Goal: Information Seeking & Learning: Compare options

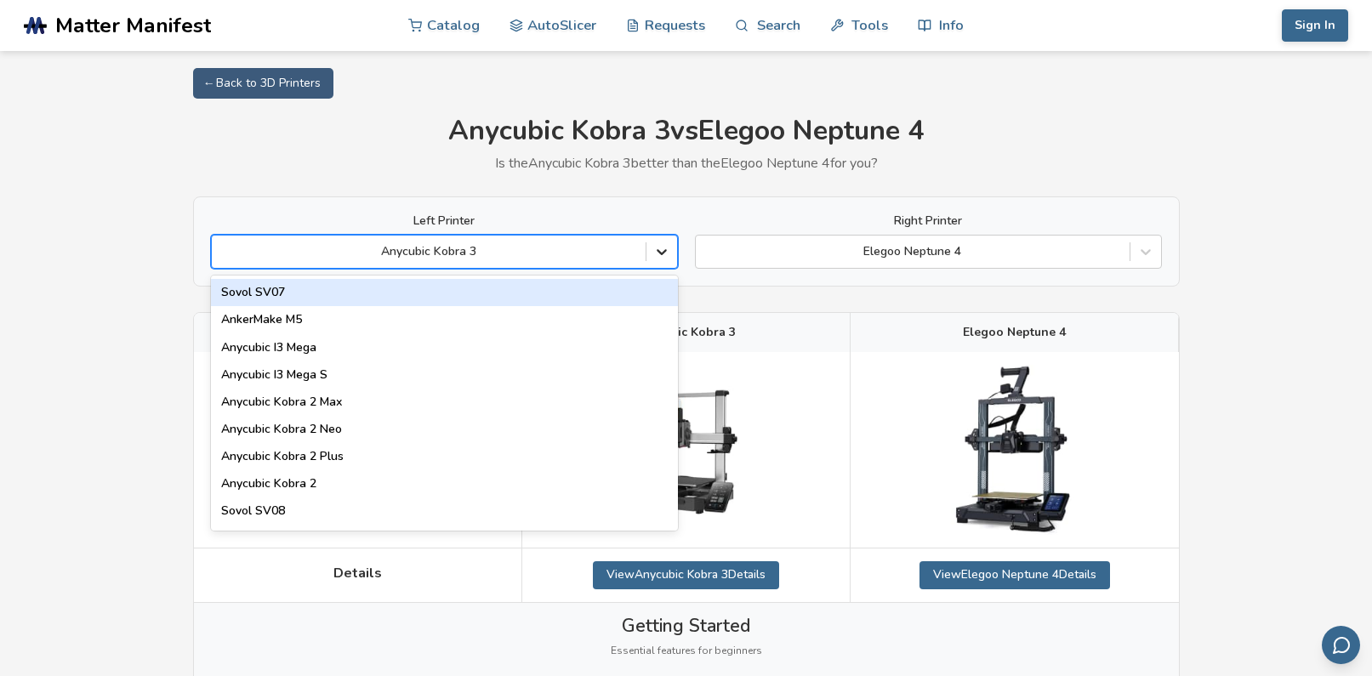
click at [646, 247] on div at bounding box center [661, 251] width 31 height 31
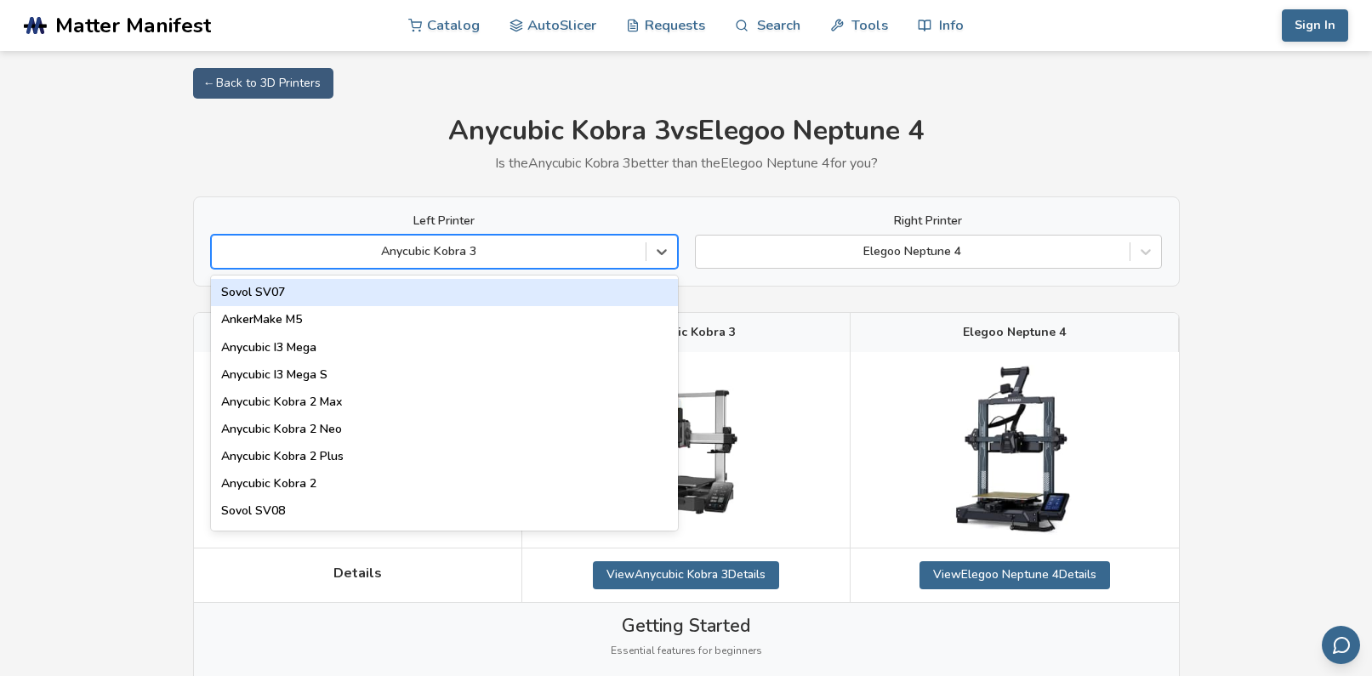
click at [468, 243] on div at bounding box center [428, 251] width 417 height 17
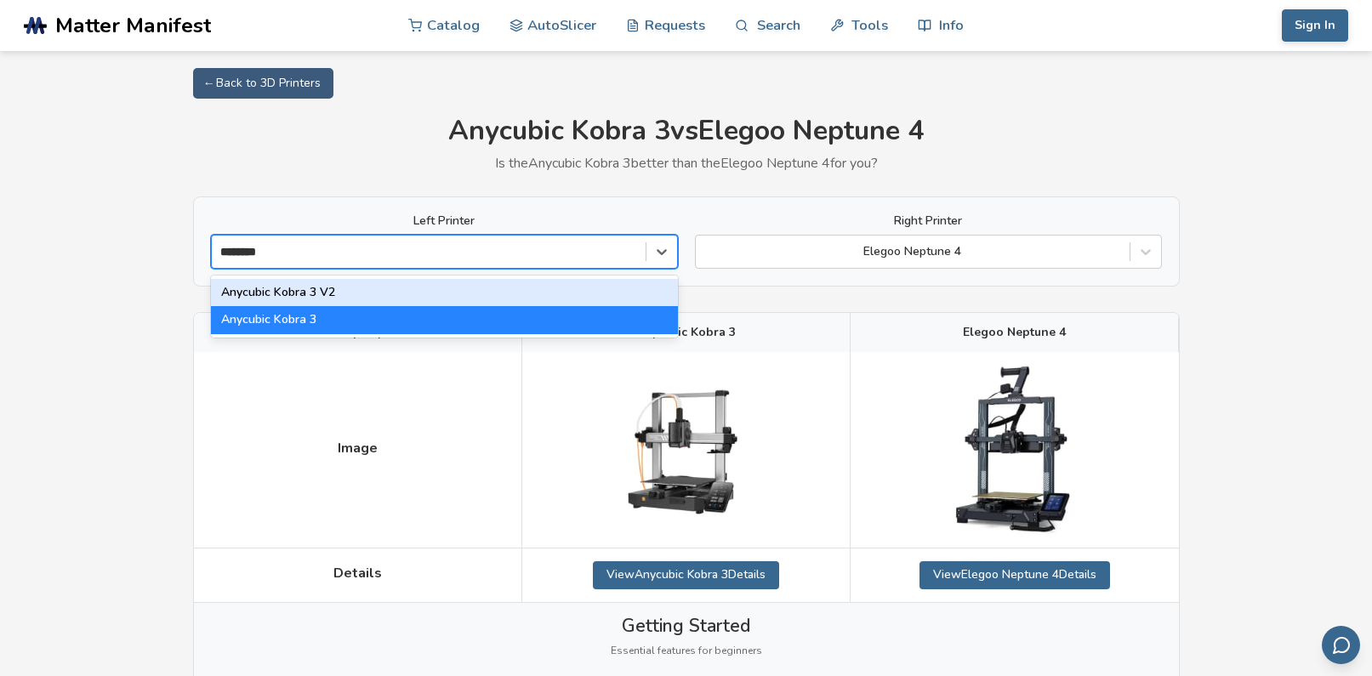
type input "*******"
click at [373, 290] on div "Anycubic Kobra 3 V2" at bounding box center [444, 292] width 467 height 27
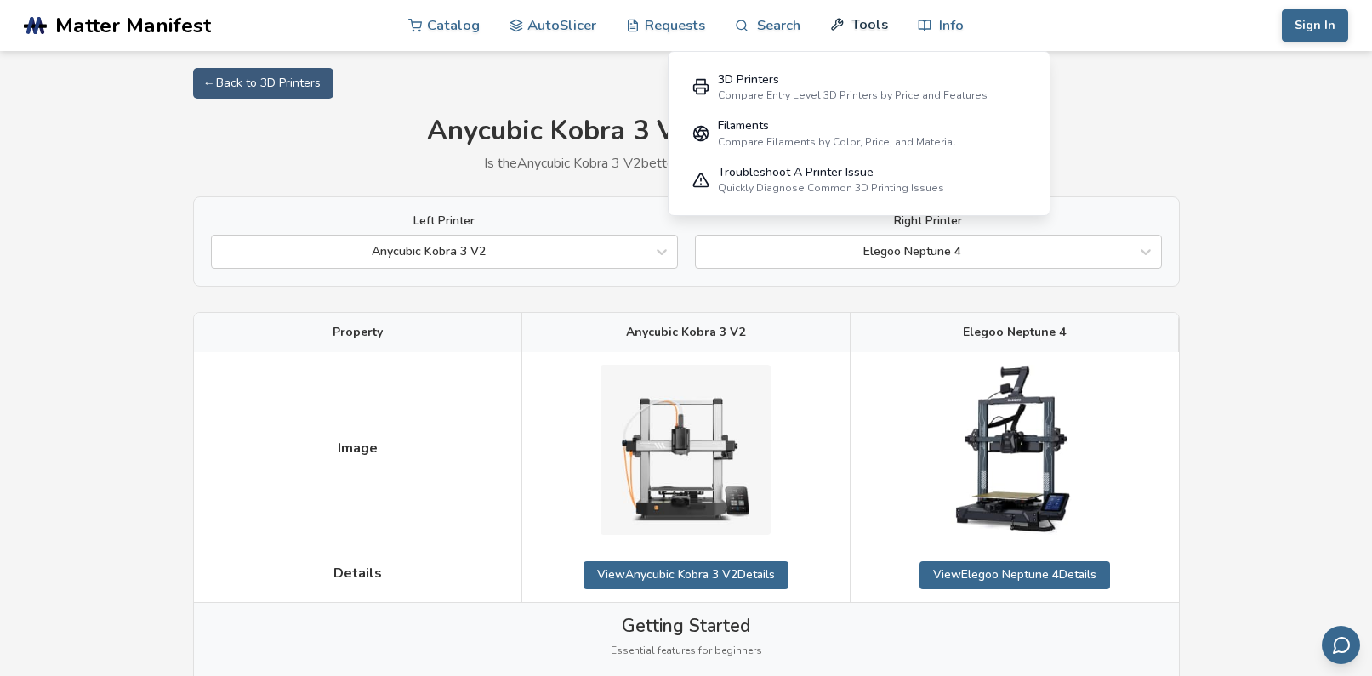
click at [846, 9] on link "Tools" at bounding box center [859, 24] width 58 height 51
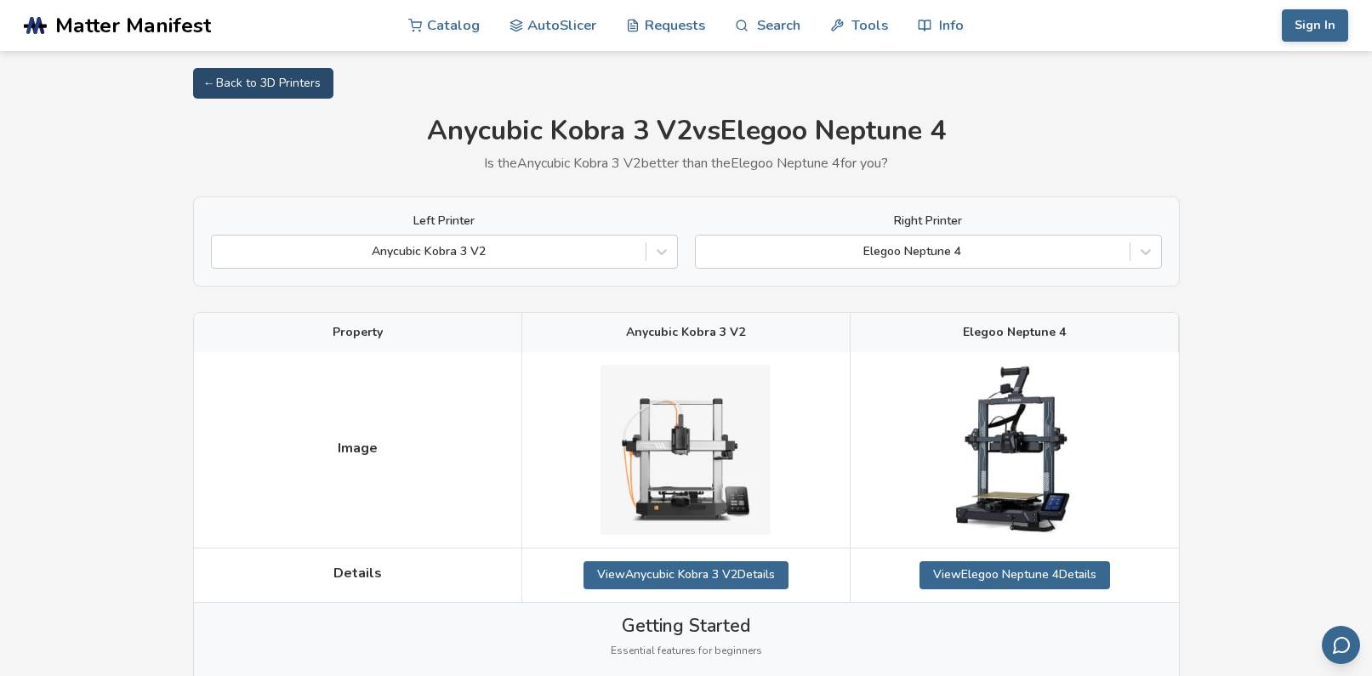
click at [219, 77] on link "← Back to 3D Printers" at bounding box center [263, 83] width 140 height 31
select select "**********"
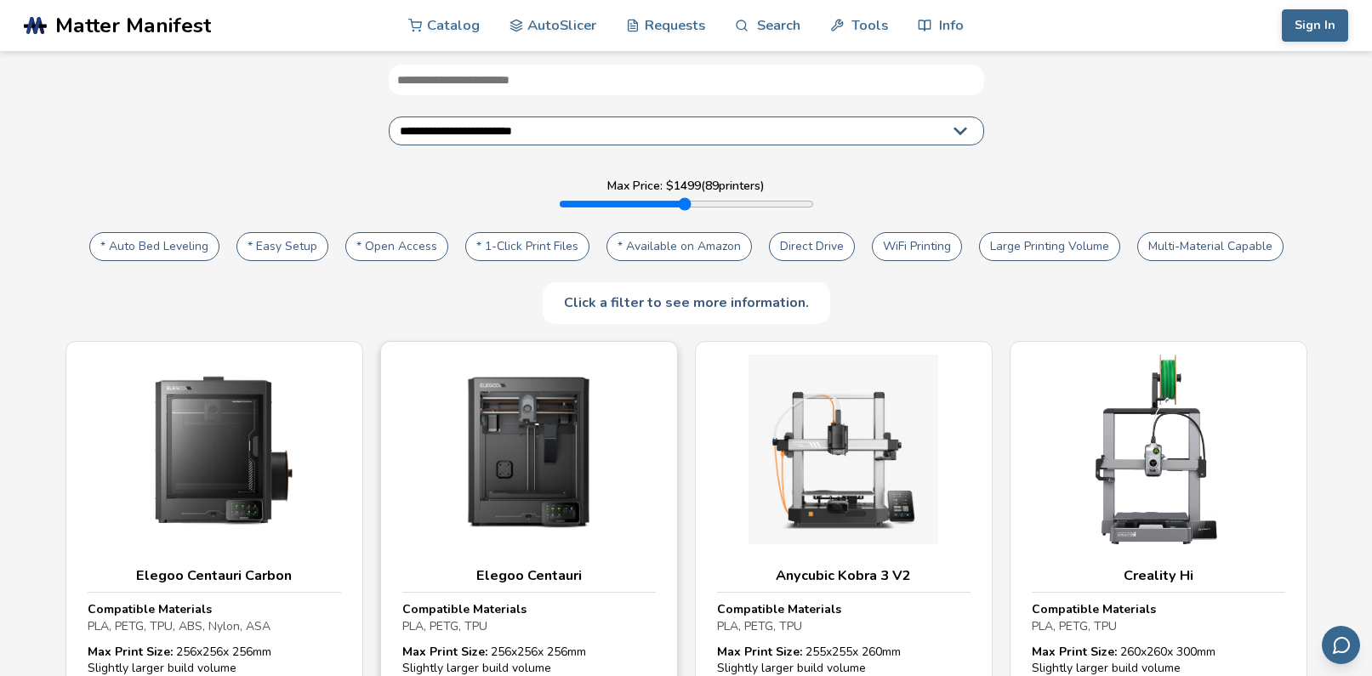
scroll to position [85, 0]
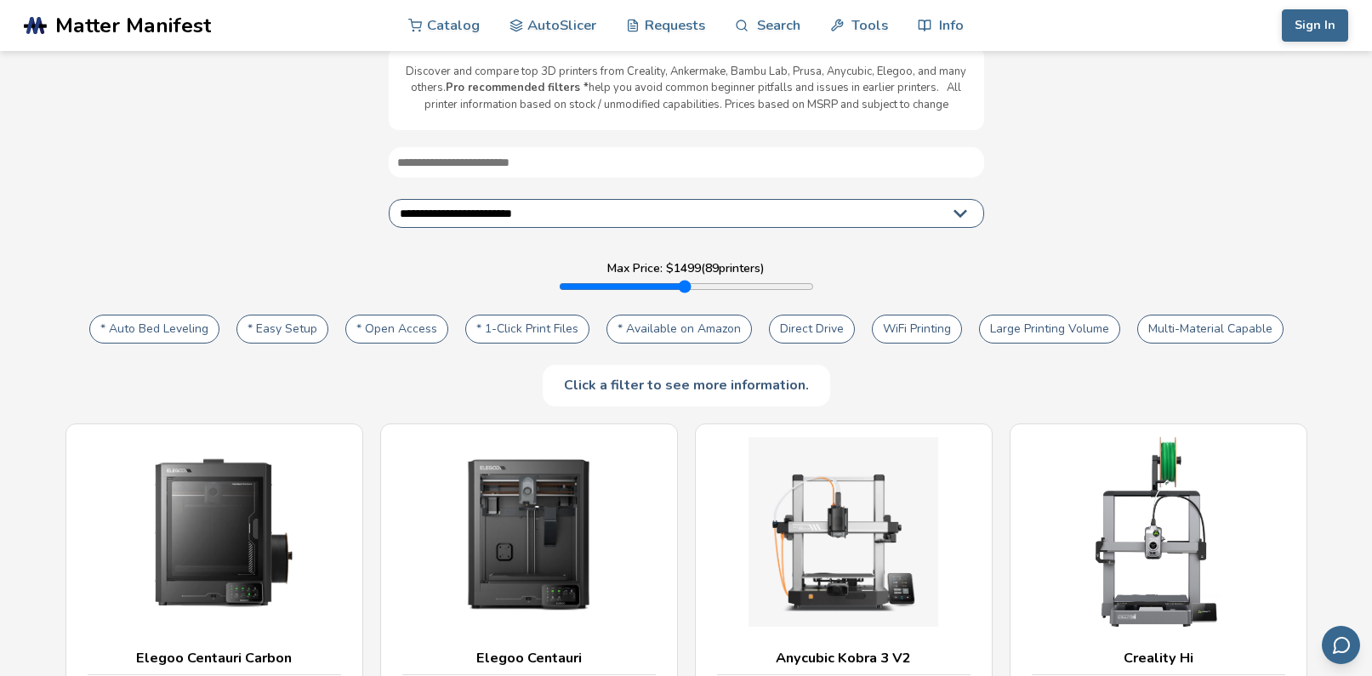
click at [1056, 329] on button "Large Printing Volume" at bounding box center [1049, 329] width 141 height 29
type input "****"
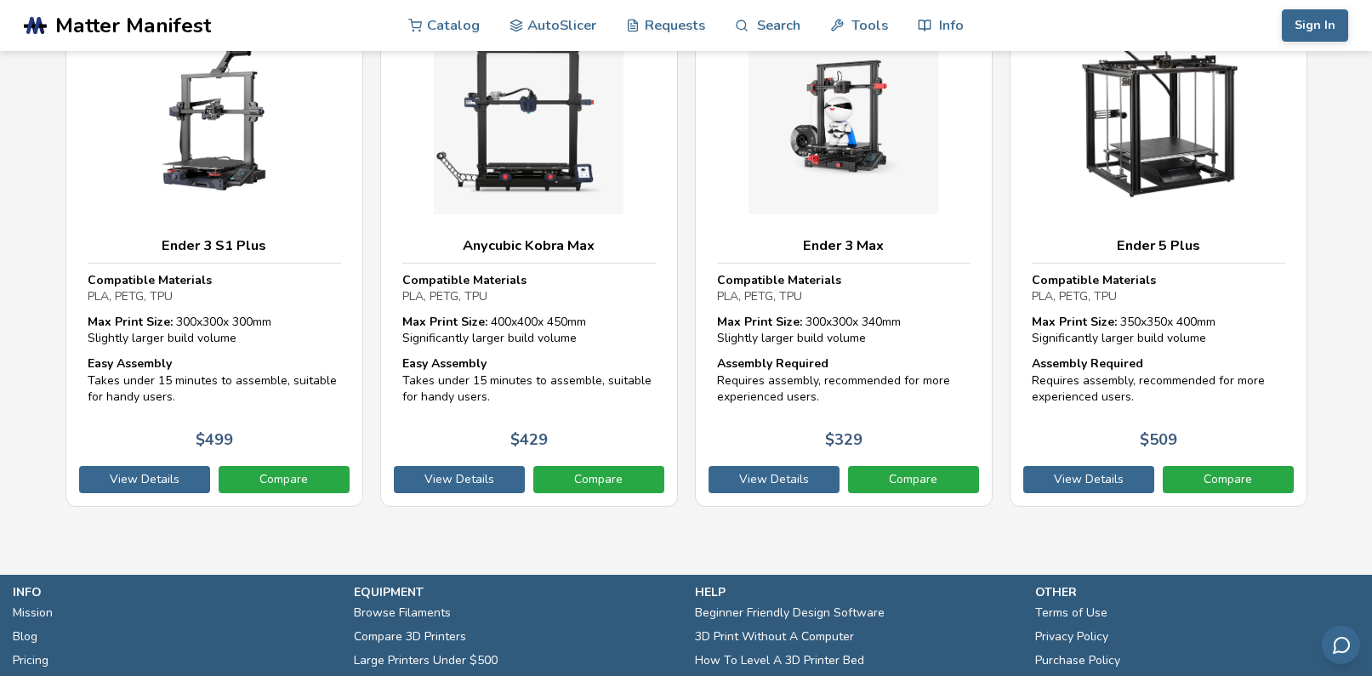
scroll to position [3192, 0]
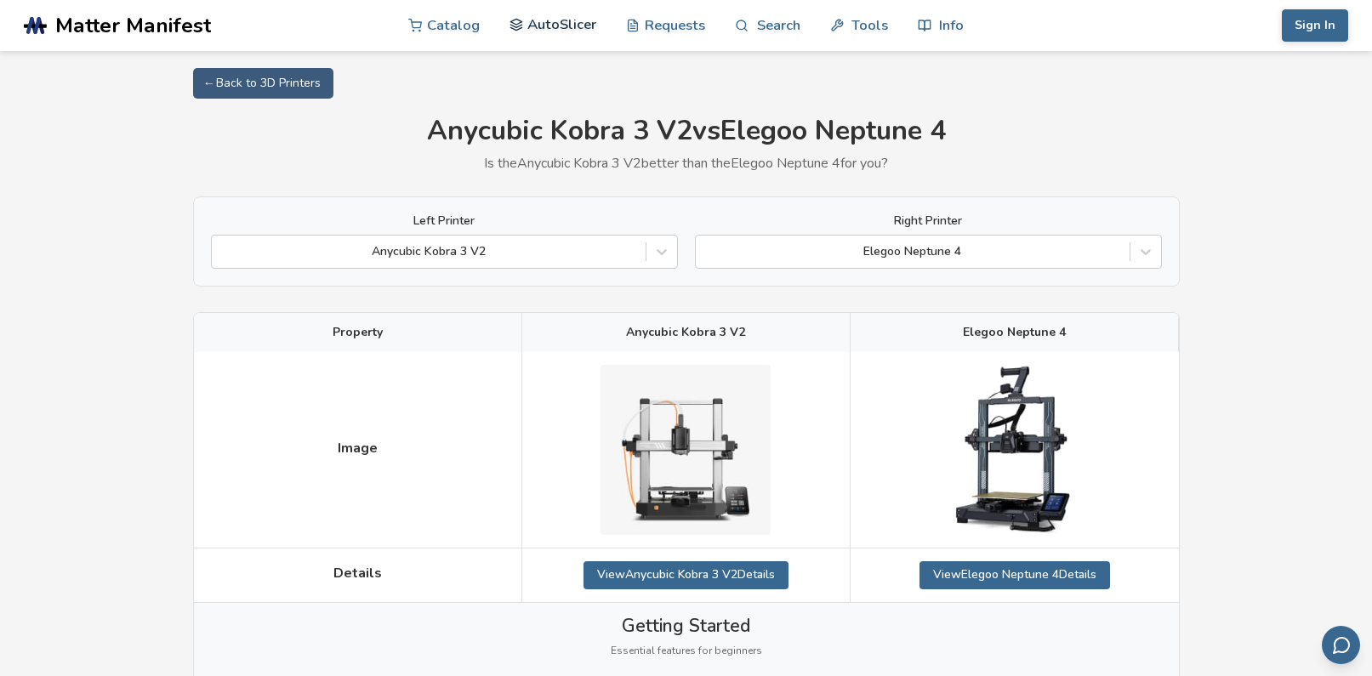
click at [526, 14] on link "AutoSlicer" at bounding box center [553, 24] width 88 height 51
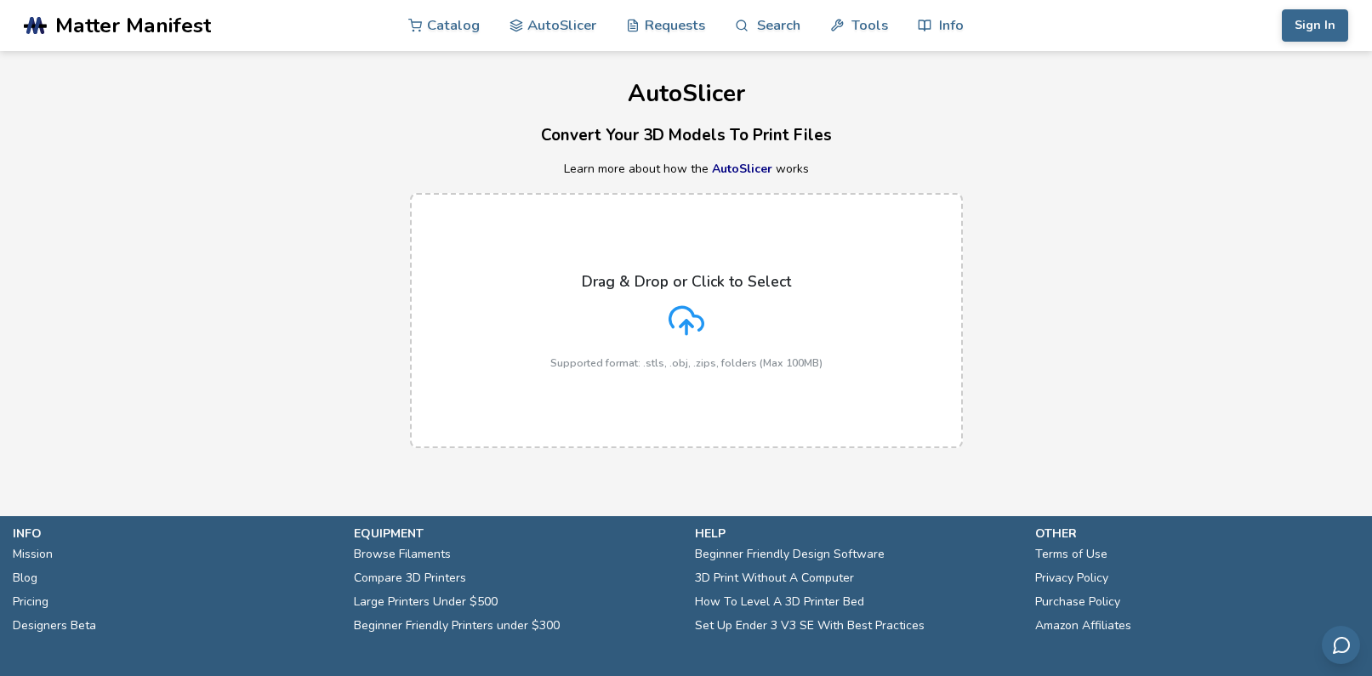
drag, startPoint x: 1100, startPoint y: 206, endPoint x: 1110, endPoint y: 197, distance: 12.6
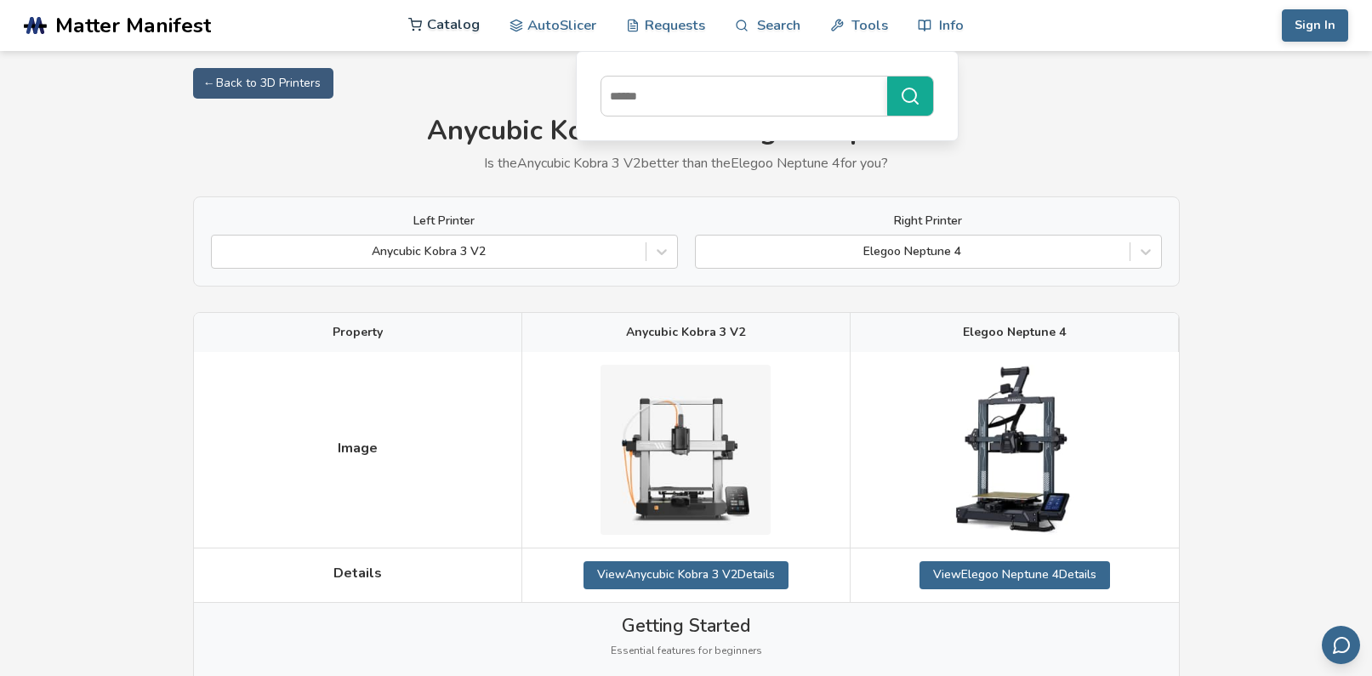
click at [475, 25] on link "Catalog" at bounding box center [443, 24] width 71 height 51
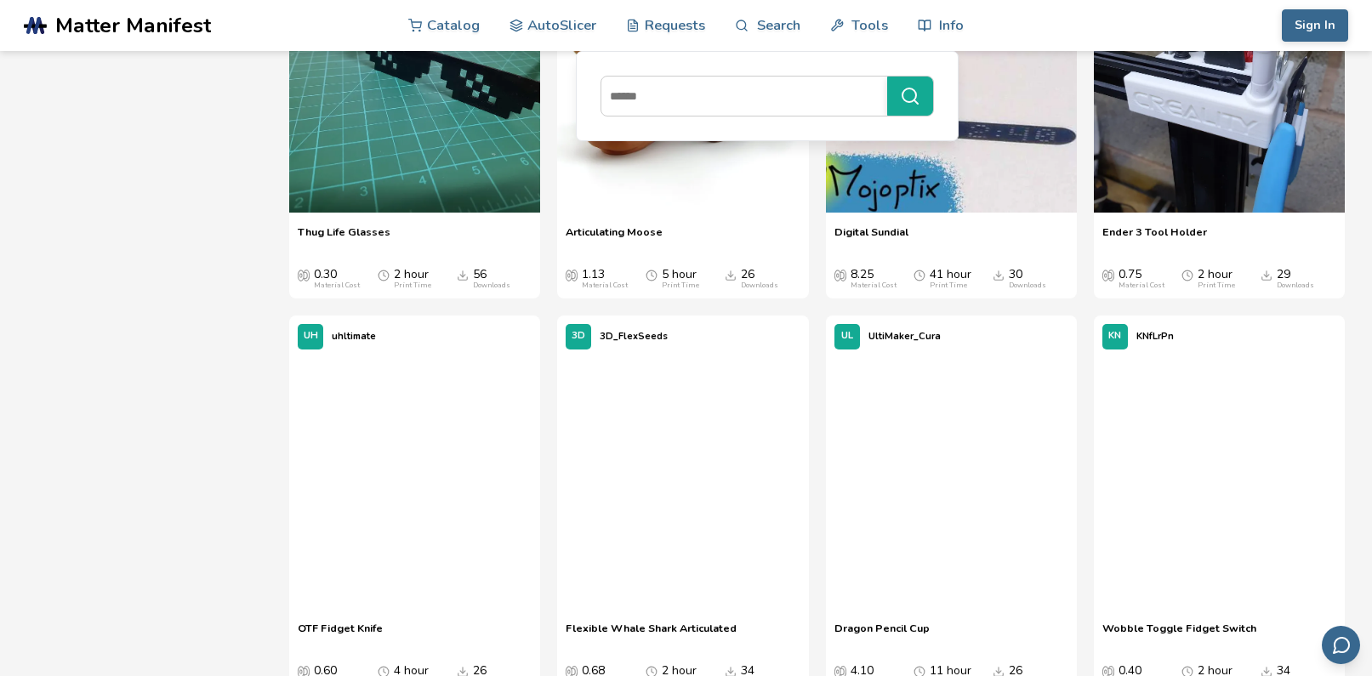
scroll to position [2381, 0]
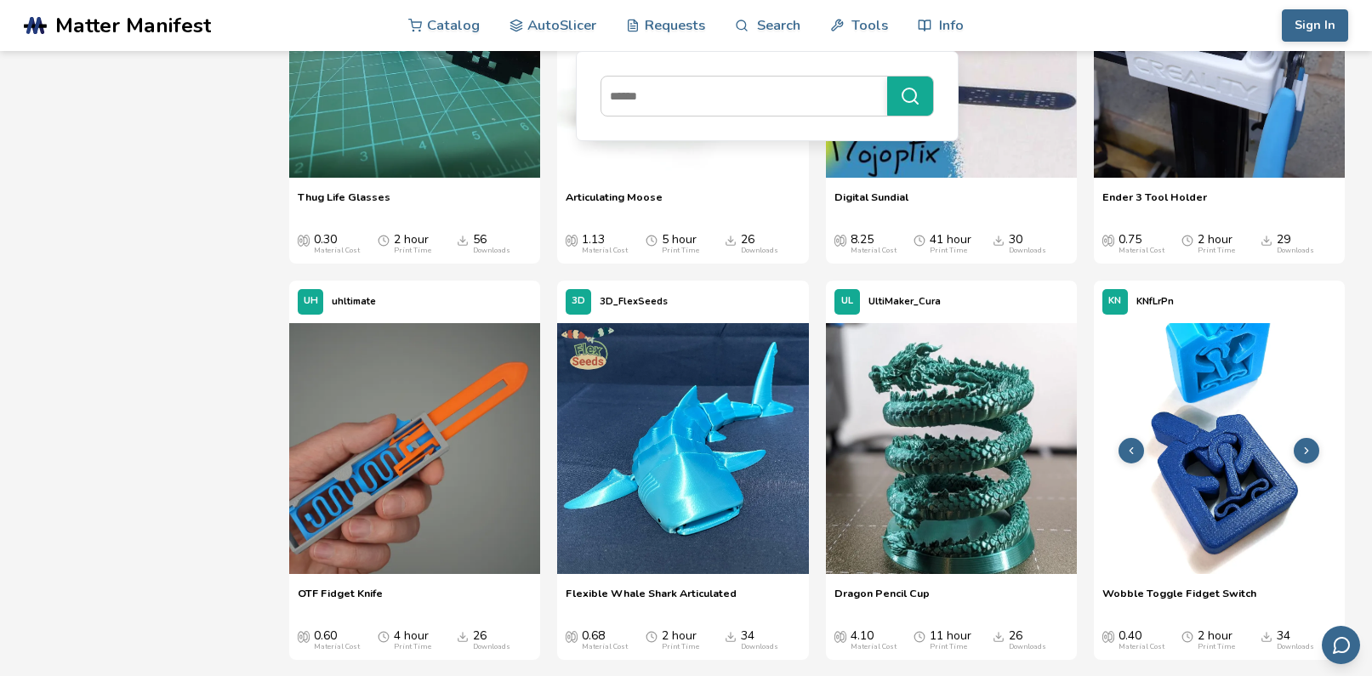
drag, startPoint x: 1145, startPoint y: 427, endPoint x: 1144, endPoint y: 416, distance: 11.1
